Goal: Task Accomplishment & Management: Use online tool/utility

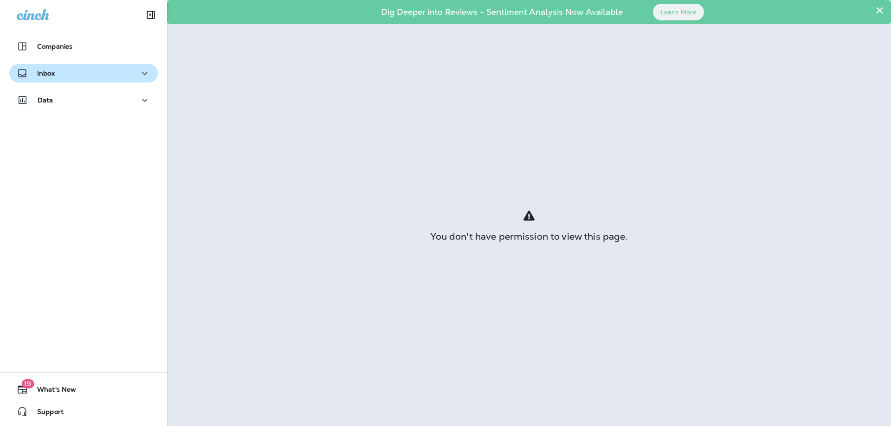
click at [36, 68] on div "Inbox" at bounding box center [36, 74] width 38 height 12
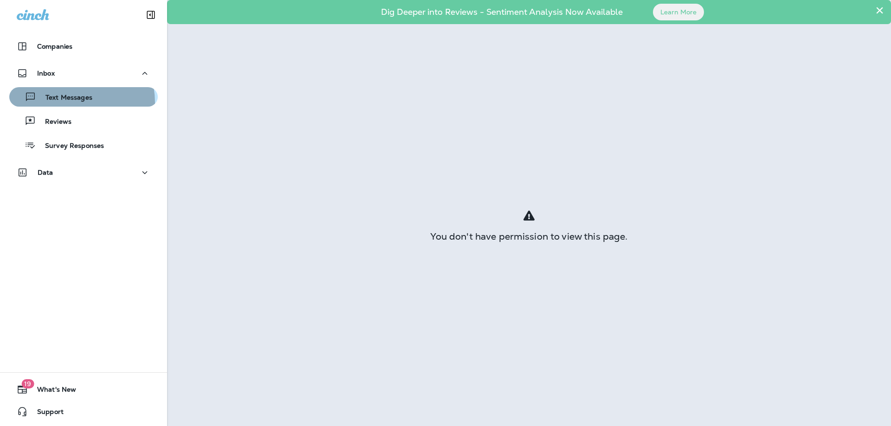
click at [61, 103] on div "Text Messages" at bounding box center [52, 97] width 79 height 14
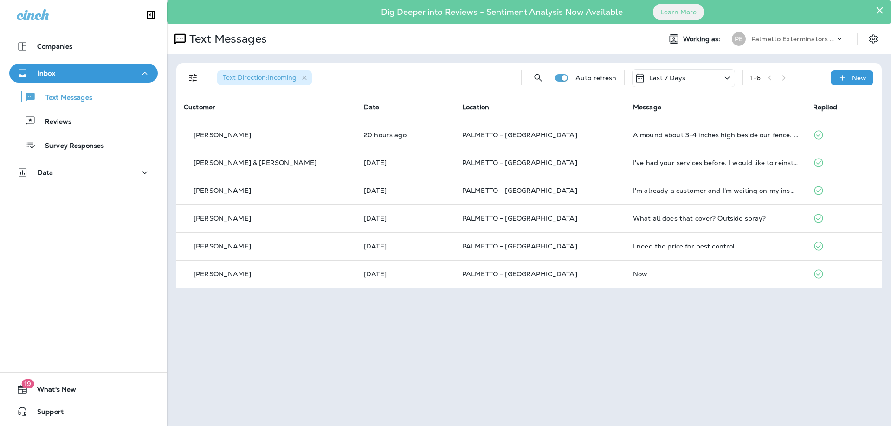
click at [881, 10] on button "×" at bounding box center [879, 10] width 9 height 15
